Goal: Find specific page/section: Find specific page/section

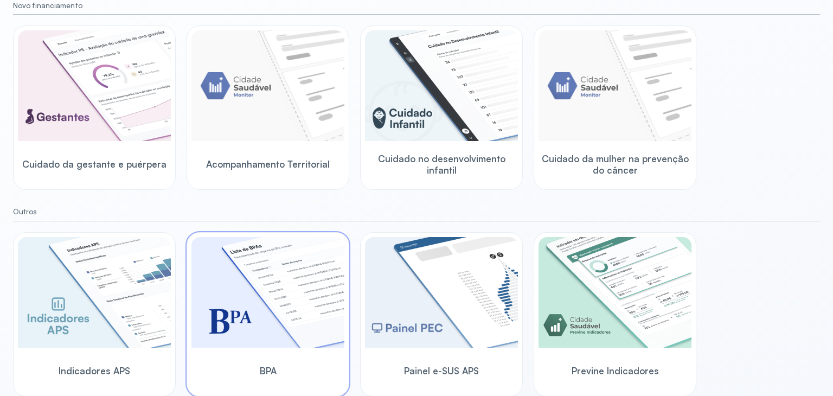
scroll to position [131, 0]
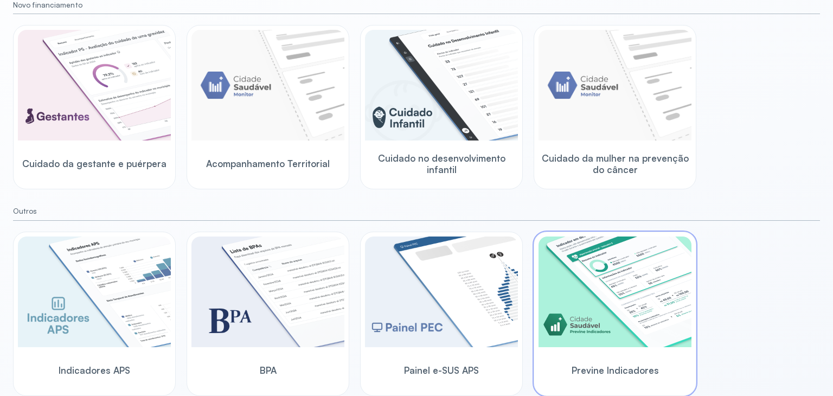
click at [571, 339] on img at bounding box center [615, 291] width 153 height 111
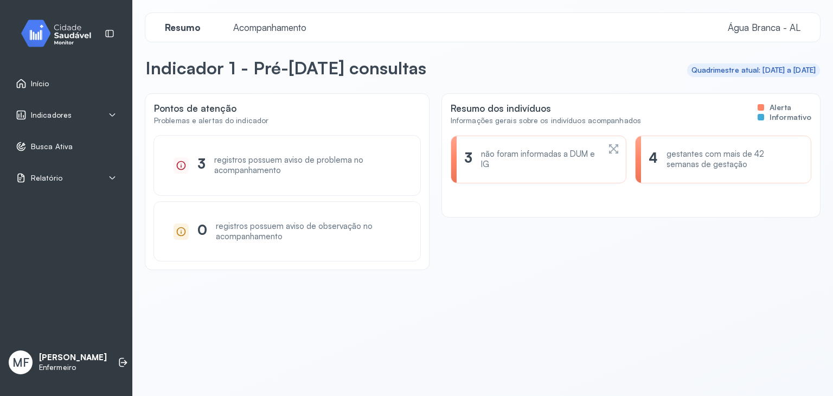
click at [180, 164] on icon at bounding box center [181, 165] width 11 height 11
click at [255, 158] on div "registros possuem aviso de problema no acompanhamento" at bounding box center [307, 165] width 187 height 21
click at [283, 24] on span "Acompanhamento" at bounding box center [270, 27] width 86 height 11
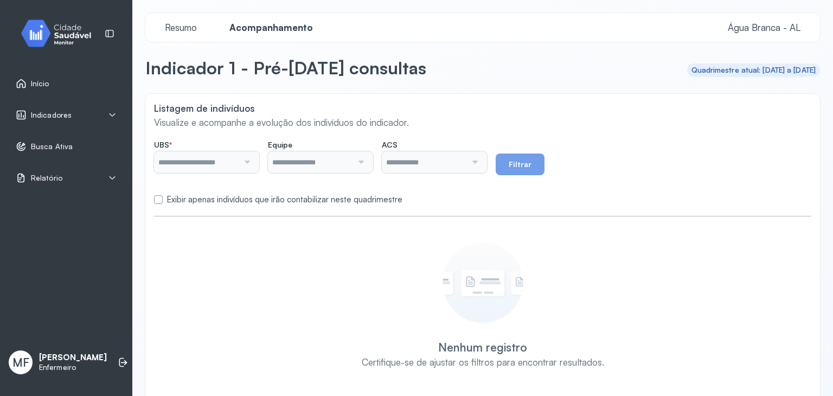
type input "**********"
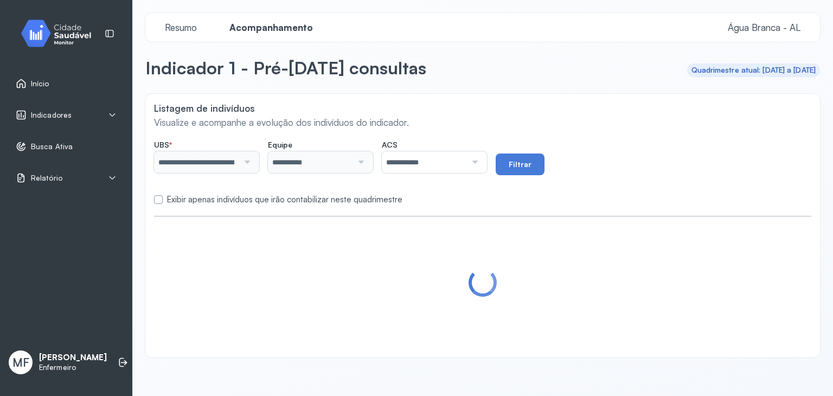
click at [52, 78] on link "Início" at bounding box center [66, 83] width 101 height 11
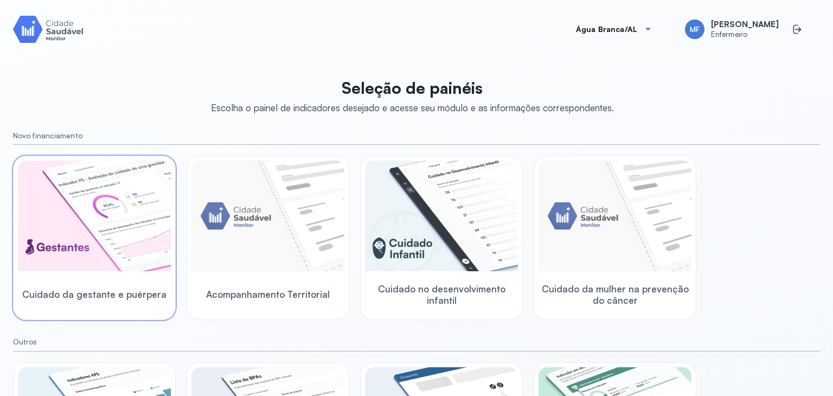
click at [108, 241] on img at bounding box center [94, 216] width 153 height 111
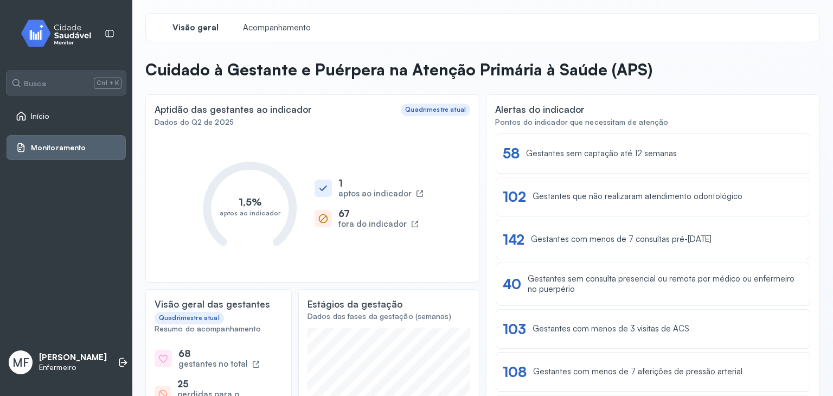
click at [52, 120] on link "Início" at bounding box center [66, 116] width 101 height 11
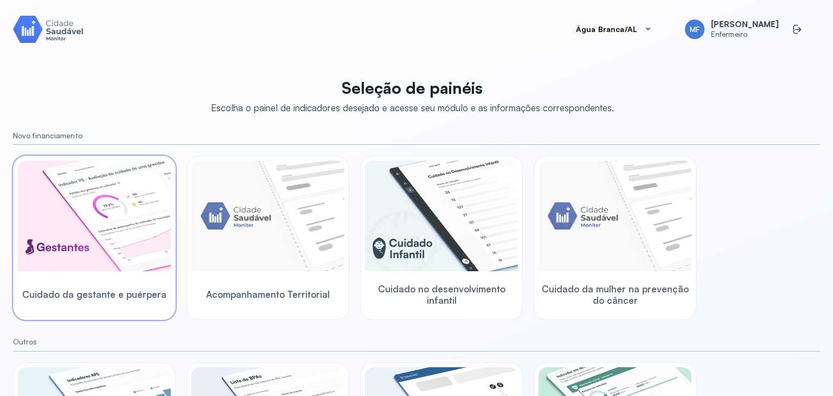
click at [86, 299] on div "Cuidado da gestante e puérpera" at bounding box center [94, 294] width 153 height 42
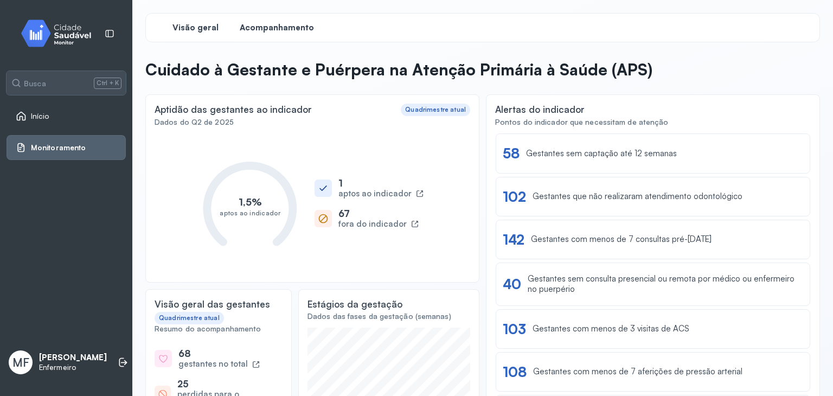
click at [276, 24] on span "Acompanhamento" at bounding box center [277, 28] width 74 height 10
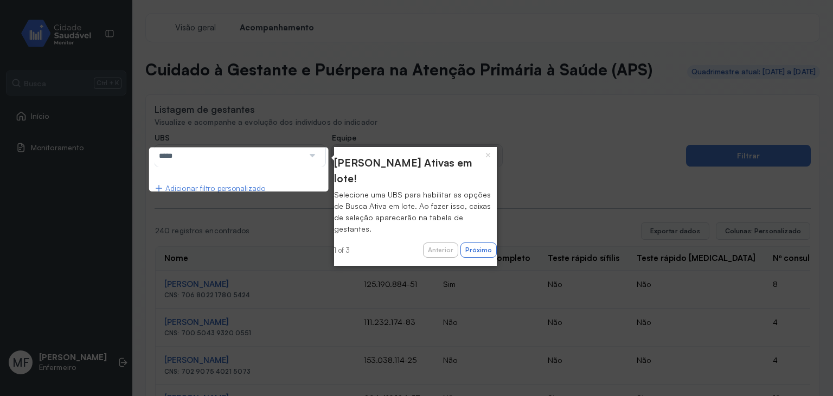
click at [313, 167] on div at bounding box center [311, 156] width 15 height 22
click at [488, 156] on button "×" at bounding box center [487, 154] width 17 height 15
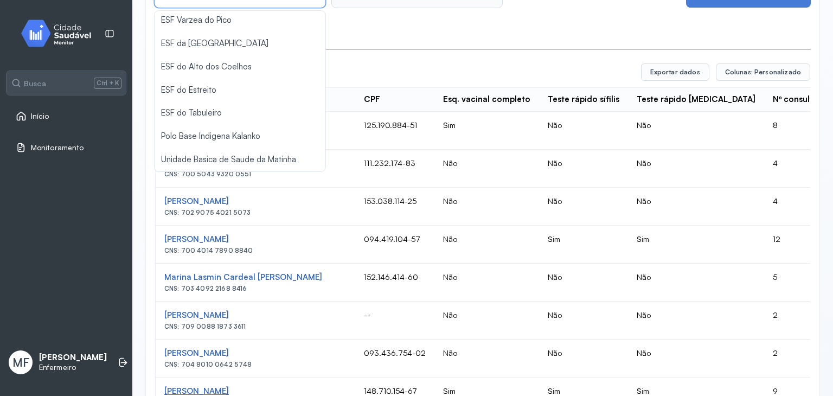
scroll to position [271, 0]
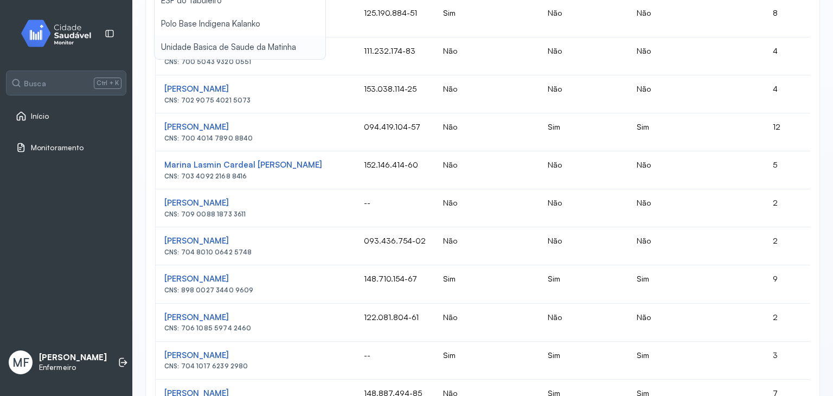
type input "*****"
click at [221, 71] on div "**********" at bounding box center [483, 327] width 656 height 930
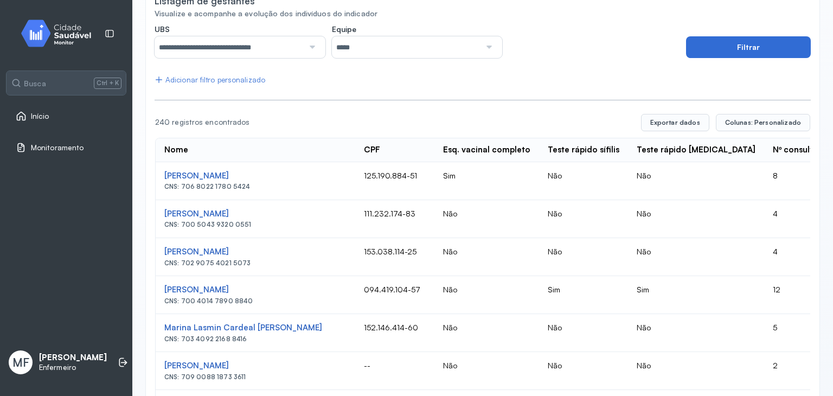
click at [733, 58] on button "Filtrar" at bounding box center [748, 47] width 125 height 22
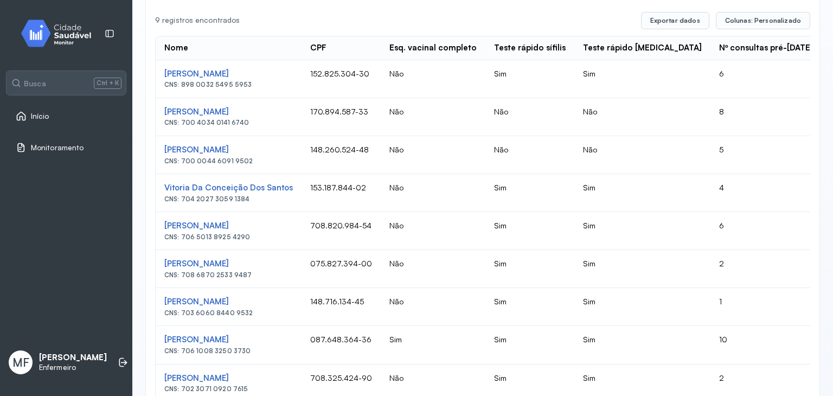
scroll to position [217, 0]
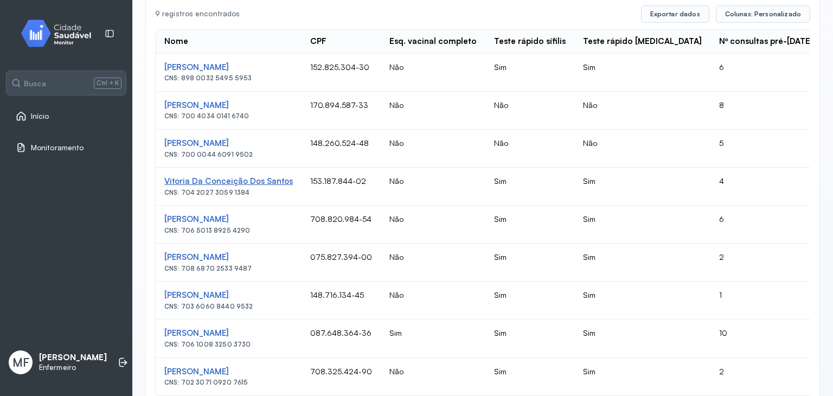
click at [223, 73] on div "Vitoria Da Conceição Dos Santos" at bounding box center [228, 67] width 129 height 10
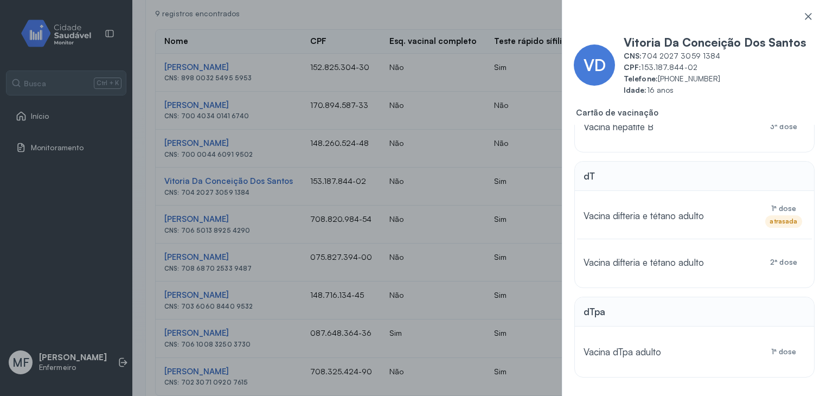
scroll to position [163, 0]
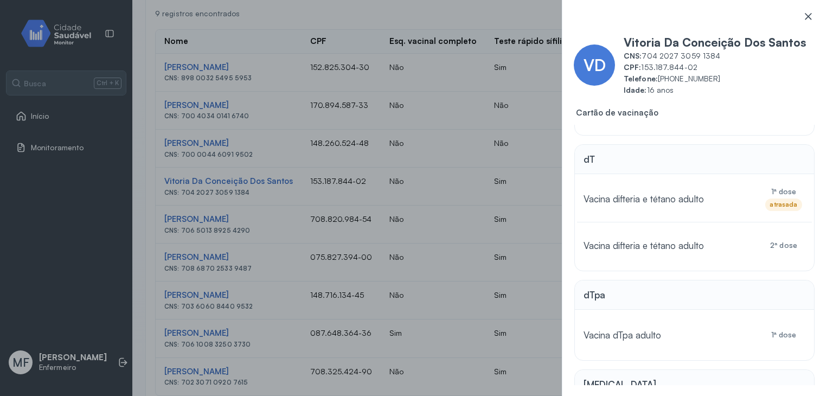
click at [809, 15] on icon at bounding box center [808, 16] width 7 height 7
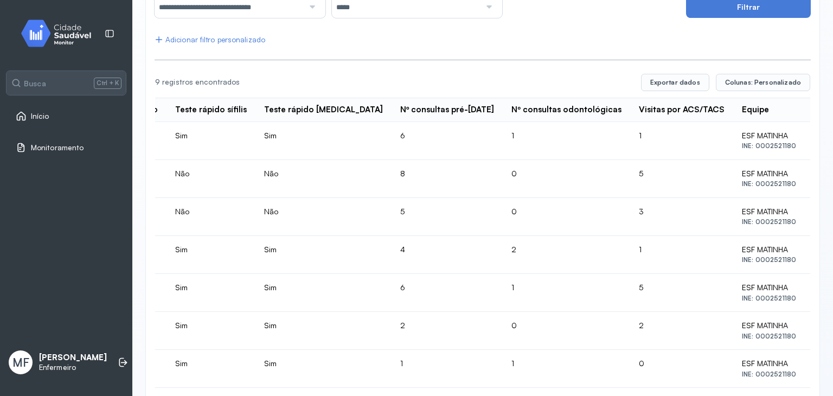
scroll to position [0, 0]
